Goal: Task Accomplishment & Management: Complete application form

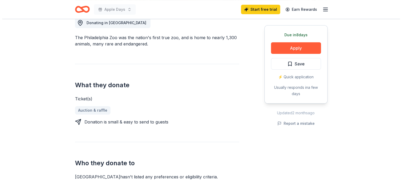
scroll to position [158, 0]
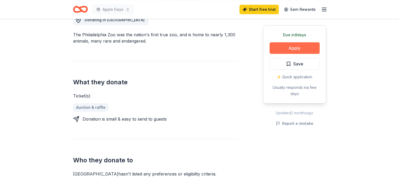
click at [296, 45] on button "Apply" at bounding box center [294, 48] width 50 height 12
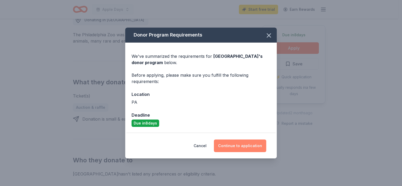
click at [242, 144] on button "Continue to application" at bounding box center [240, 146] width 52 height 13
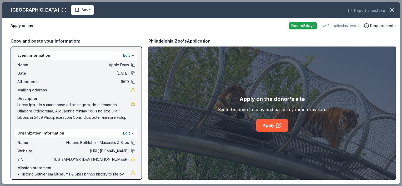
click at [131, 64] on button at bounding box center [133, 65] width 4 height 4
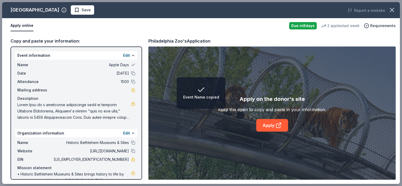
click at [131, 65] on button at bounding box center [133, 65] width 4 height 4
click at [114, 65] on span "Apple Days" at bounding box center [91, 65] width 76 height 6
click at [20, 65] on span "Name" at bounding box center [34, 65] width 35 height 6
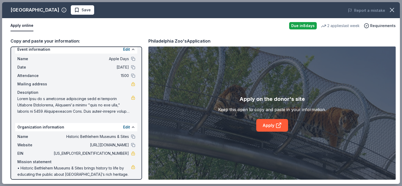
scroll to position [0, 0]
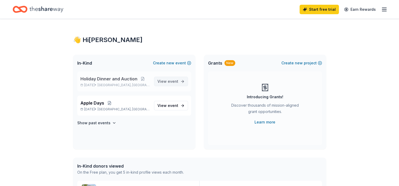
click at [171, 80] on span "event" at bounding box center [173, 81] width 11 height 4
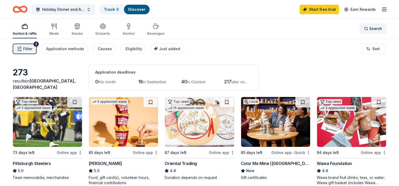
click at [371, 27] on span "Search" at bounding box center [375, 29] width 13 height 6
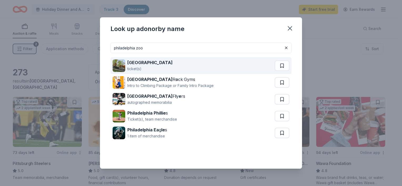
click at [134, 64] on strong "Philadelphia Zoo" at bounding box center [149, 62] width 45 height 5
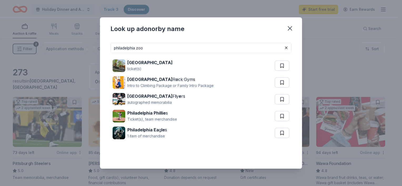
drag, startPoint x: 152, startPoint y: 46, endPoint x: 105, endPoint y: 46, distance: 47.7
click at [105, 46] on div "philadelphia zoo Philadelphia Zoo ticket(s) Philadelphia R o ck Gyms Intro to C…" at bounding box center [201, 103] width 202 height 131
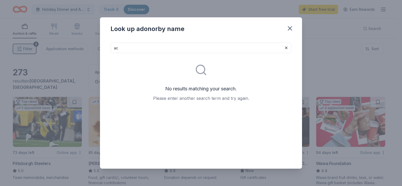
type input "a"
type input "b"
type input "philadelphia museum of art"
click at [290, 30] on icon "button" at bounding box center [290, 28] width 7 height 7
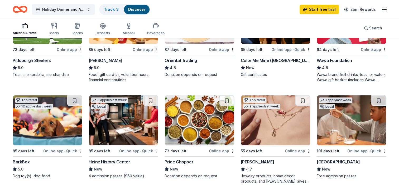
scroll to position [132, 0]
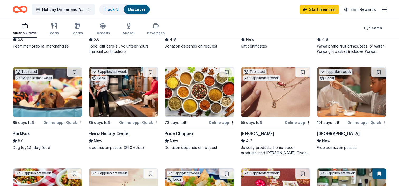
click at [291, 122] on div "Online app" at bounding box center [297, 123] width 26 height 7
click at [335, 133] on div "[GEOGRAPHIC_DATA]" at bounding box center [337, 134] width 43 height 6
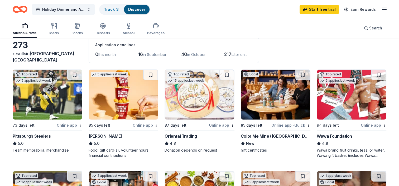
scroll to position [0, 0]
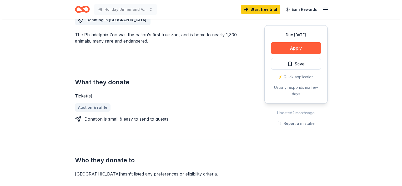
scroll to position [184, 0]
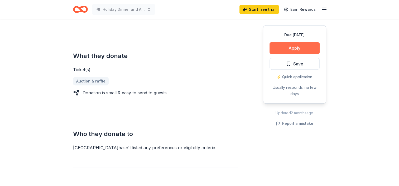
click at [297, 45] on button "Apply" at bounding box center [294, 48] width 50 height 12
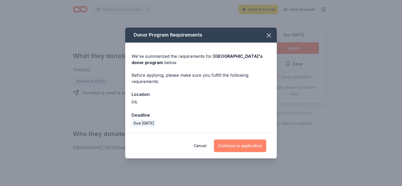
drag, startPoint x: 236, startPoint y: 144, endPoint x: 230, endPoint y: 142, distance: 5.4
click at [235, 144] on button "Continue to application" at bounding box center [240, 146] width 52 height 13
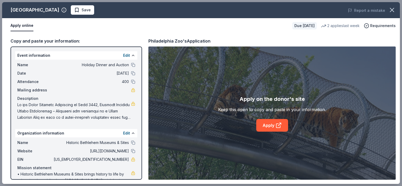
scroll to position [17, 0]
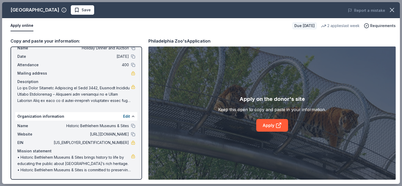
click at [118, 101] on span at bounding box center [74, 94] width 114 height 19
click at [120, 101] on span at bounding box center [74, 94] width 114 height 19
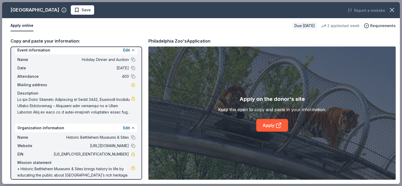
scroll to position [0, 0]
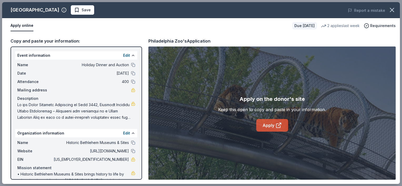
click at [266, 126] on link "Apply" at bounding box center [273, 125] width 32 height 13
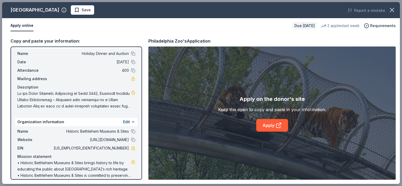
scroll to position [17, 0]
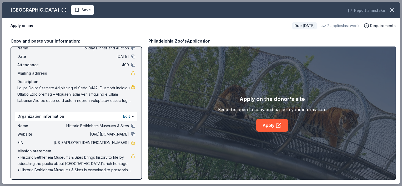
click at [23, 27] on button "Apply online" at bounding box center [22, 25] width 23 height 11
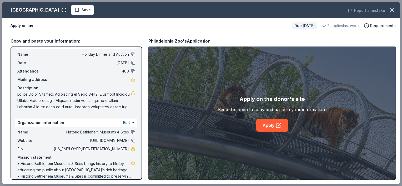
scroll to position [0, 0]
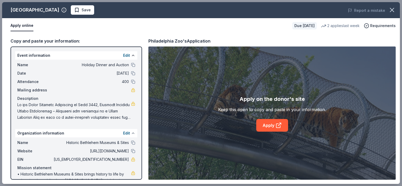
click at [131, 133] on button at bounding box center [133, 133] width 4 height 4
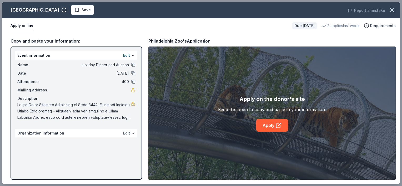
click at [127, 133] on button "Edit" at bounding box center [126, 133] width 7 height 6
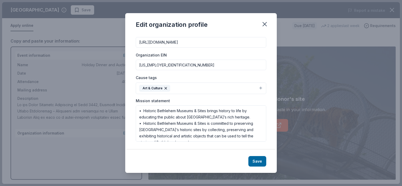
click at [83, 150] on div "Edit organization profile Changes made here will be reflected on your Account. …" at bounding box center [201, 93] width 402 height 186
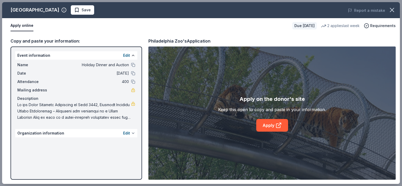
click at [134, 134] on button at bounding box center [133, 133] width 4 height 4
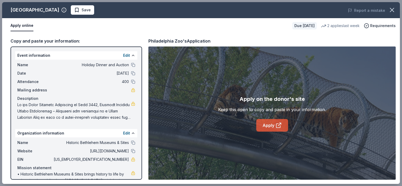
click at [265, 127] on link "Apply" at bounding box center [273, 125] width 32 height 13
drag, startPoint x: 392, startPoint y: 8, endPoint x: 377, endPoint y: 10, distance: 15.1
click at [391, 8] on icon "button" at bounding box center [392, 9] width 7 height 7
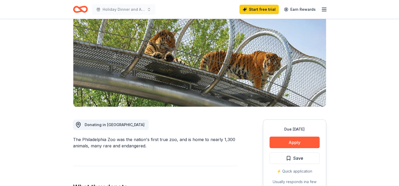
scroll to position [79, 0]
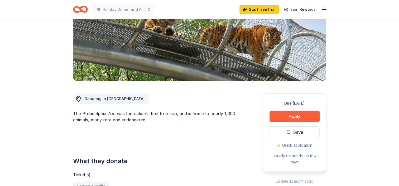
click at [291, 146] on div "⚡️ Quick application" at bounding box center [294, 146] width 50 height 6
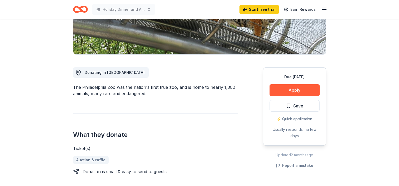
scroll to position [0, 0]
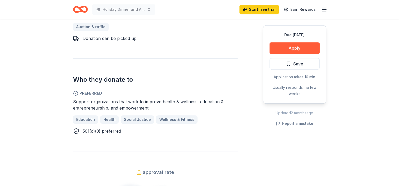
scroll to position [290, 0]
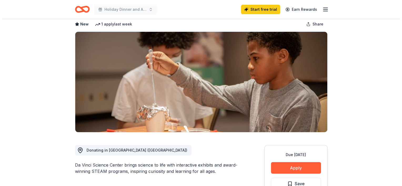
scroll to position [79, 0]
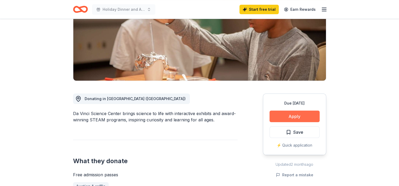
click at [296, 116] on button "Apply" at bounding box center [294, 117] width 50 height 12
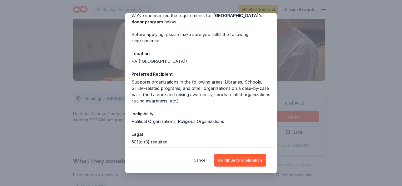
scroll to position [52, 0]
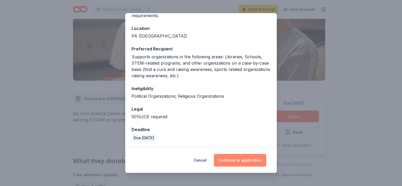
click at [240, 158] on button "Continue to application" at bounding box center [240, 160] width 52 height 13
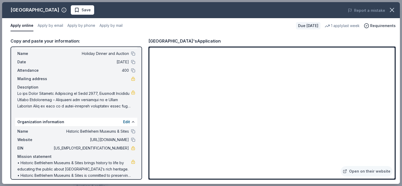
scroll to position [17, 0]
